Goal: Task Accomplishment & Management: Manage account settings

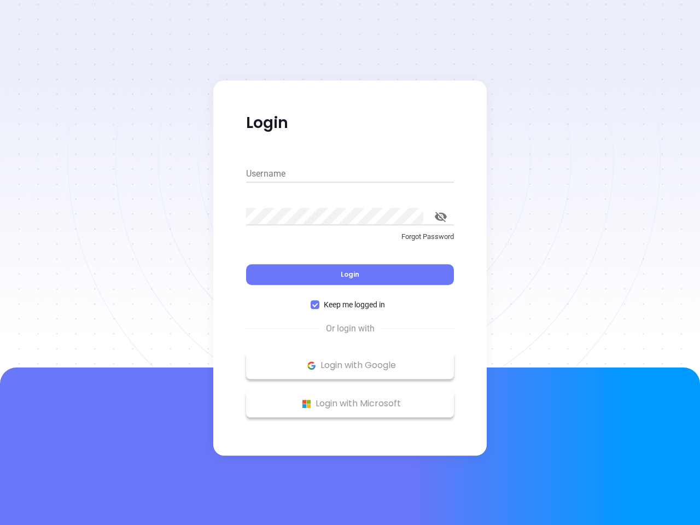
click at [350, 262] on div "Login" at bounding box center [350, 268] width 208 height 34
click at [350, 174] on input "Username" at bounding box center [350, 173] width 208 height 17
click at [441, 216] on icon "toggle password visibility" at bounding box center [441, 217] width 12 height 10
click at [350, 274] on span "Login" at bounding box center [350, 273] width 19 height 9
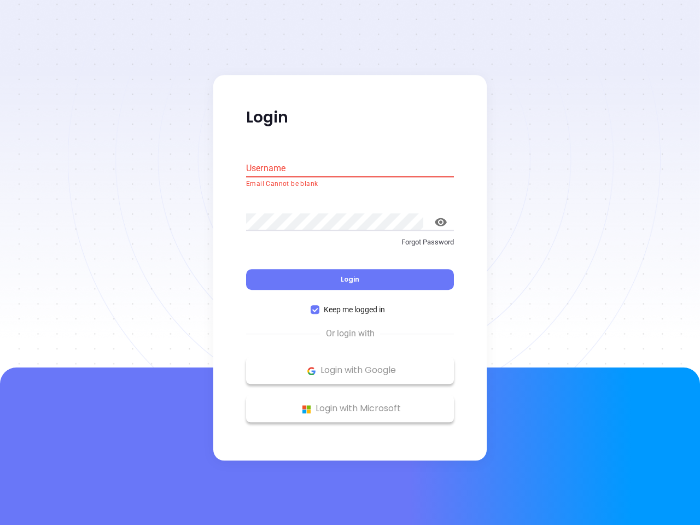
click at [350, 304] on span "Keep me logged in" at bounding box center [354, 310] width 70 height 12
click at [319, 306] on input "Keep me logged in" at bounding box center [314, 310] width 9 height 9
checkbox input "false"
click at [350, 365] on p "Login with Google" at bounding box center [349, 370] width 197 height 16
click at [350, 403] on p "Login with Microsoft" at bounding box center [349, 409] width 197 height 16
